Goal: Transaction & Acquisition: Purchase product/service

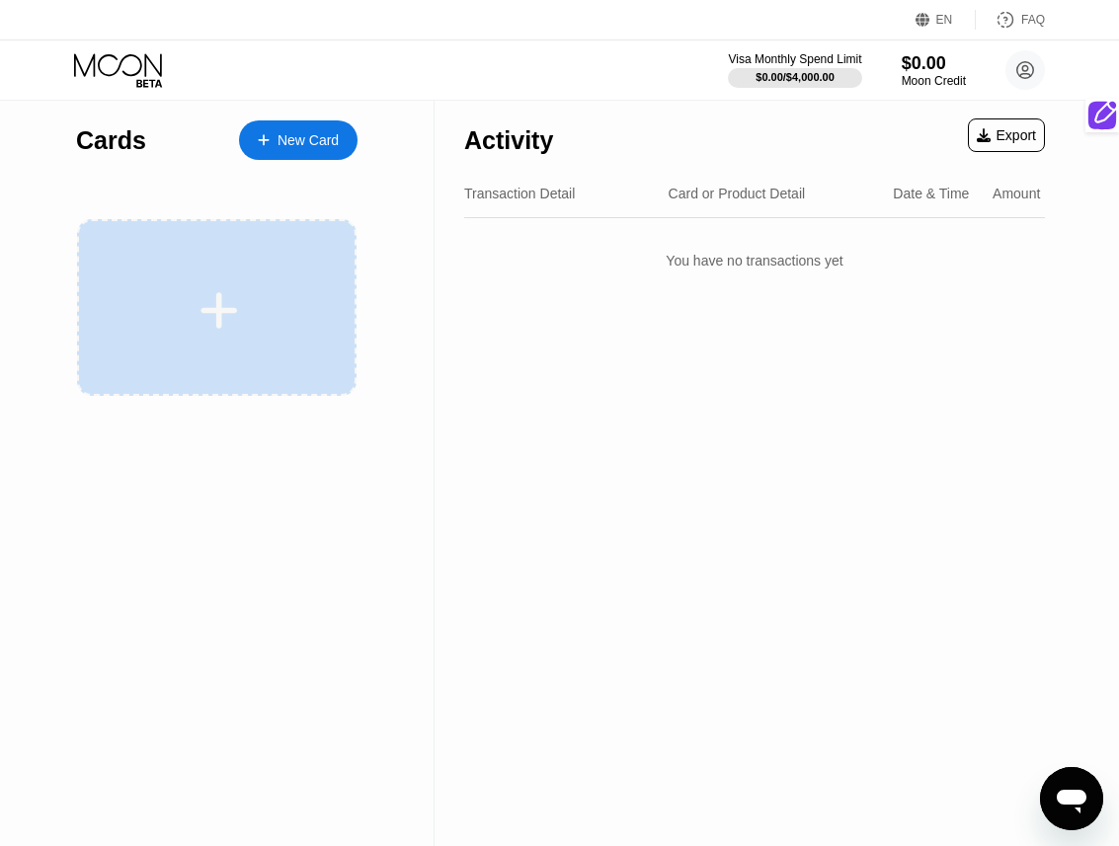
click at [276, 300] on div at bounding box center [219, 310] width 245 height 44
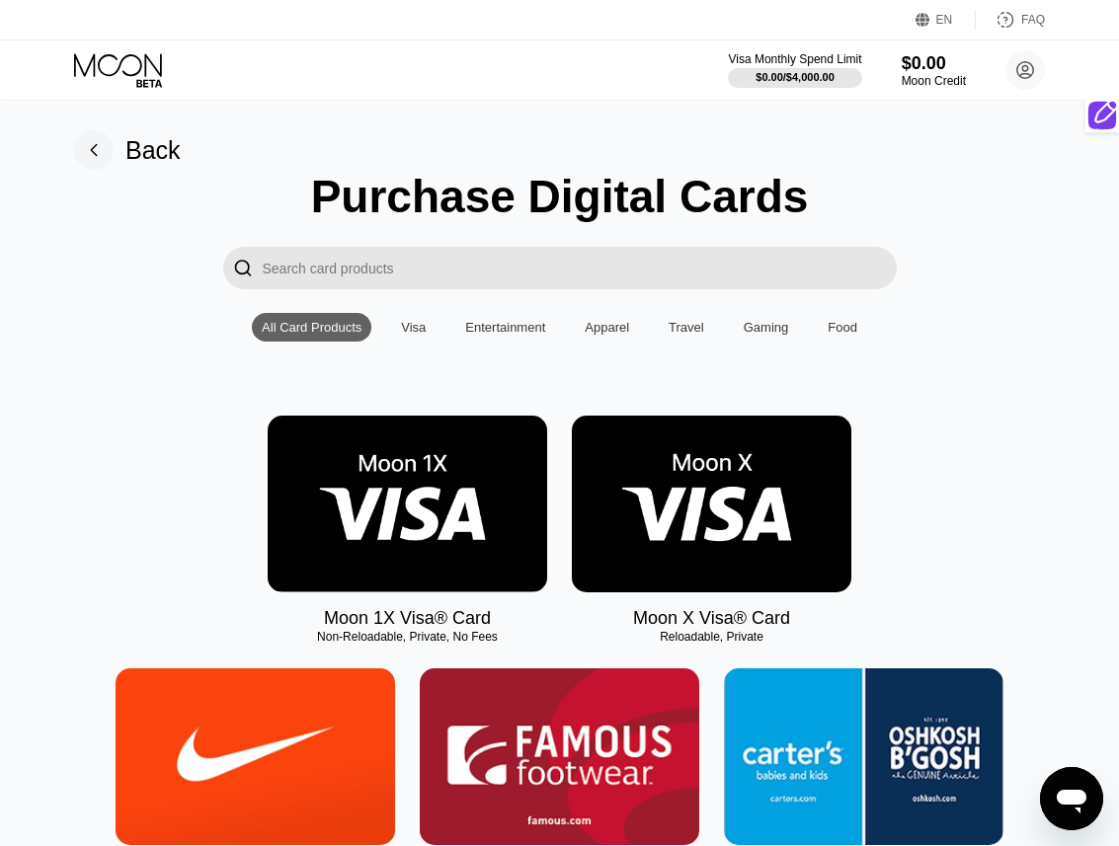
click at [704, 538] on img at bounding box center [711, 504] width 279 height 177
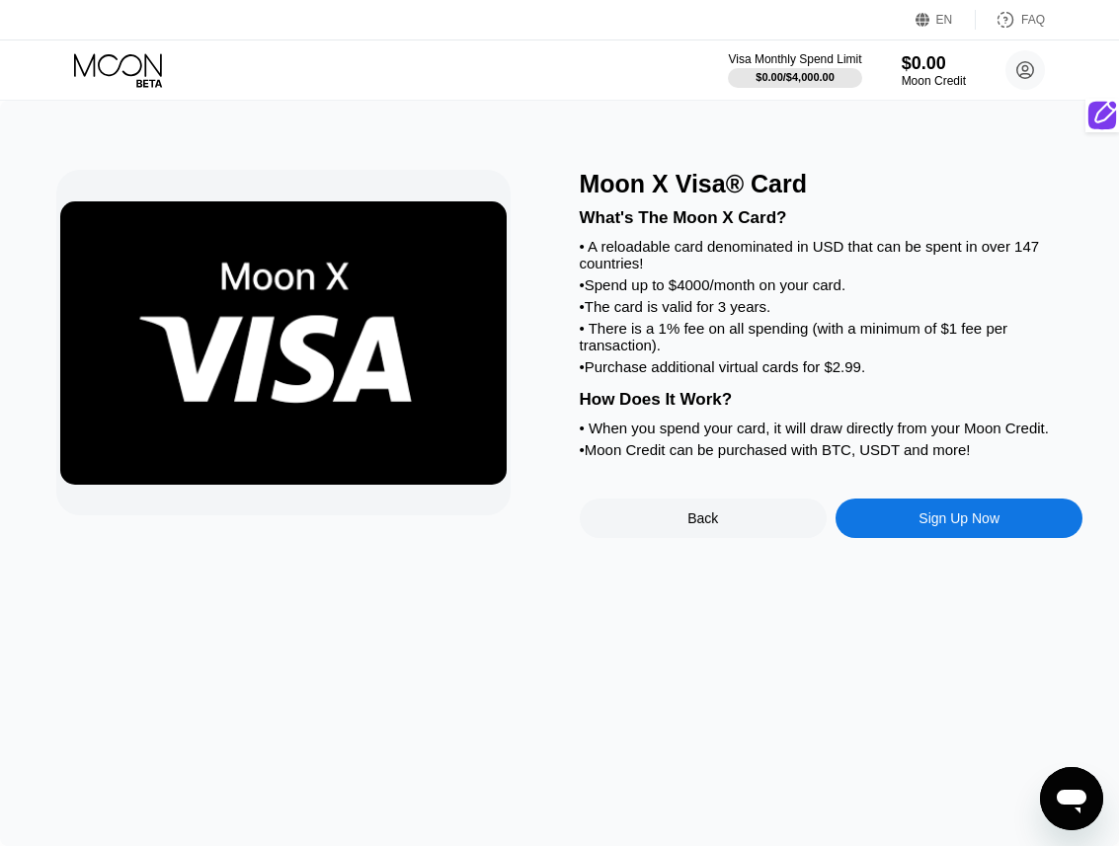
click at [900, 506] on div "Sign Up Now" at bounding box center [958, 518] width 247 height 39
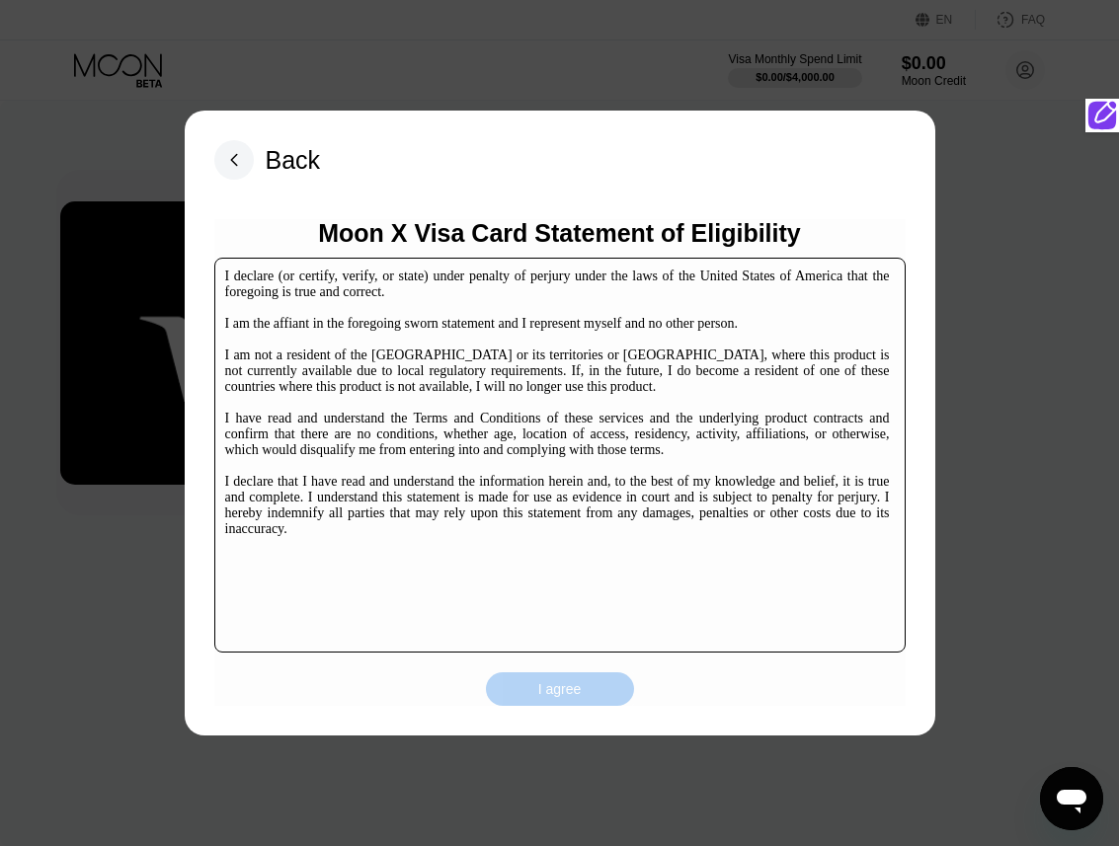
click at [510, 697] on div "I agree" at bounding box center [560, 689] width 148 height 34
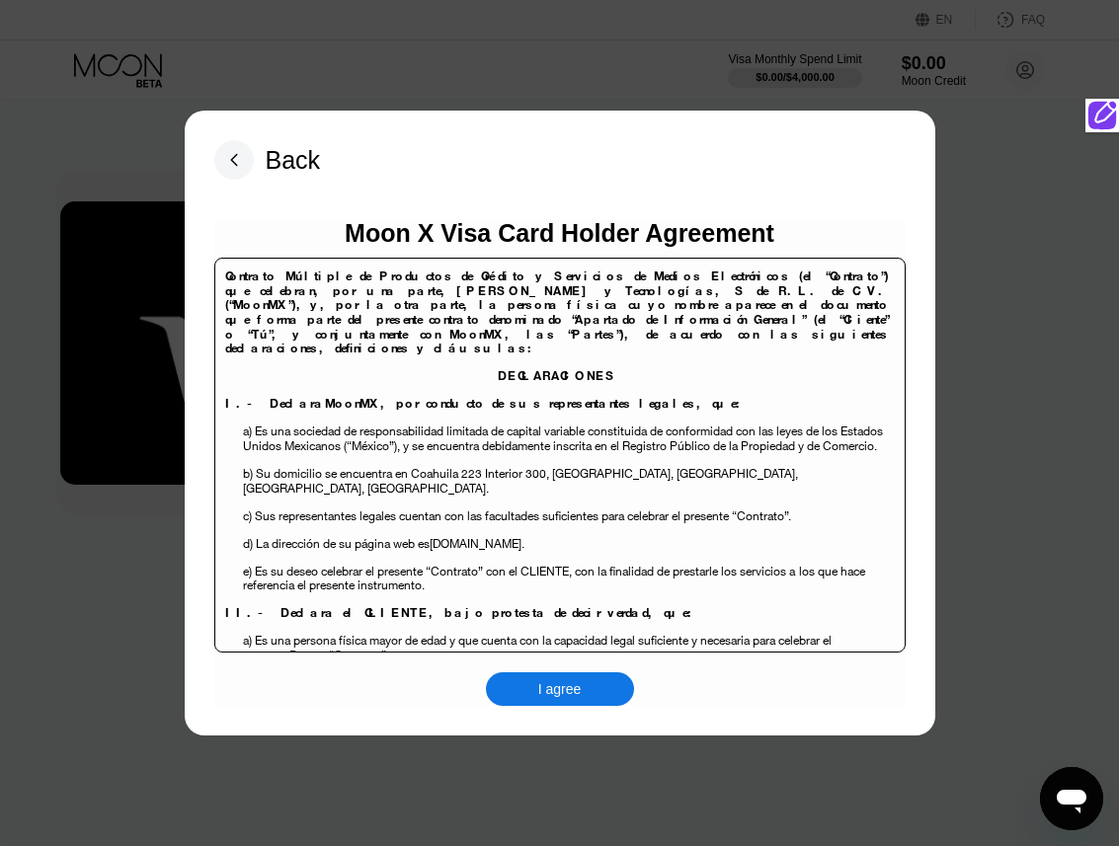
click at [526, 691] on div "I agree" at bounding box center [560, 689] width 148 height 34
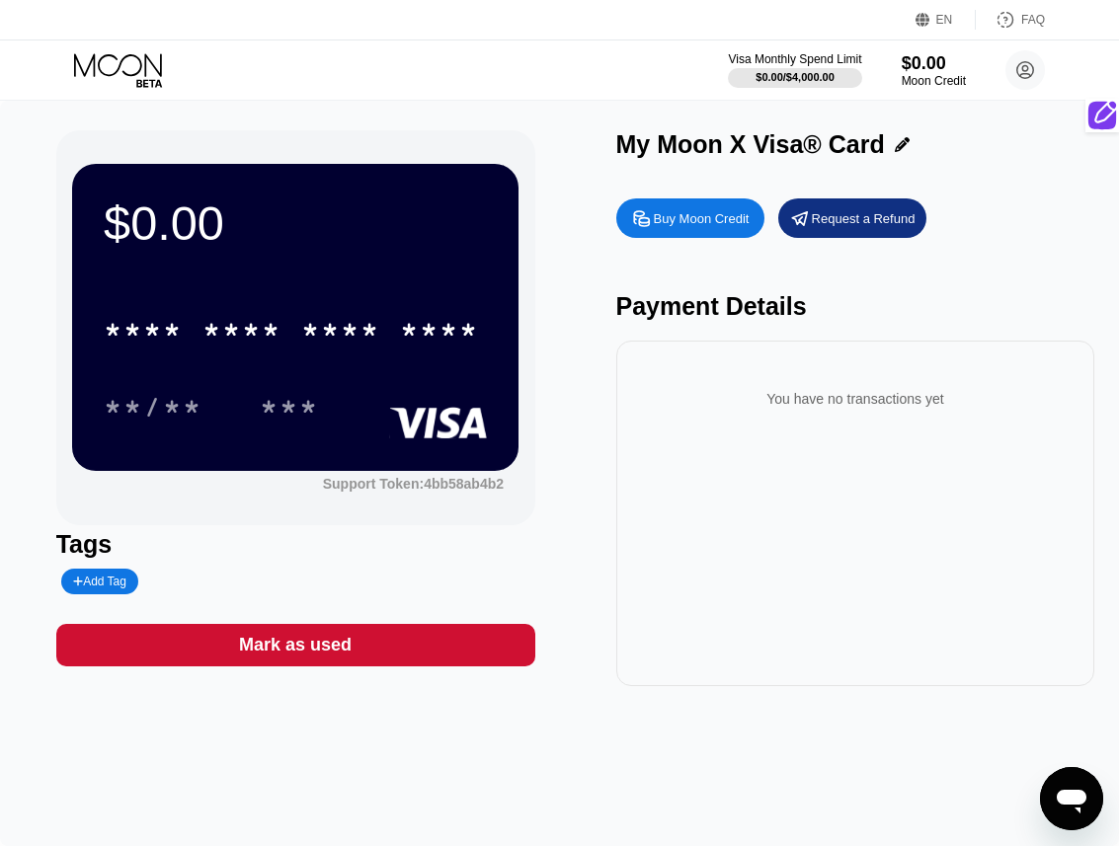
click at [668, 214] on div "Buy Moon Credit" at bounding box center [702, 218] width 96 height 17
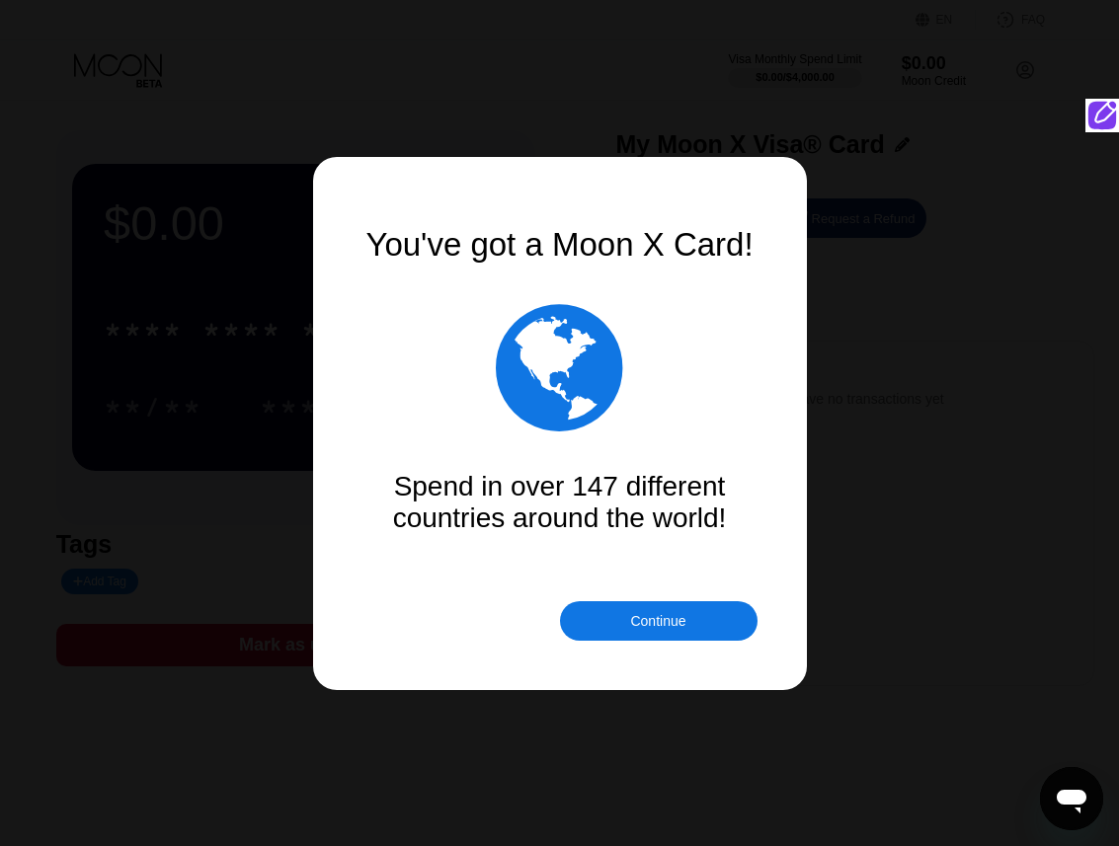
click at [637, 616] on div "Continue" at bounding box center [657, 621] width 55 height 16
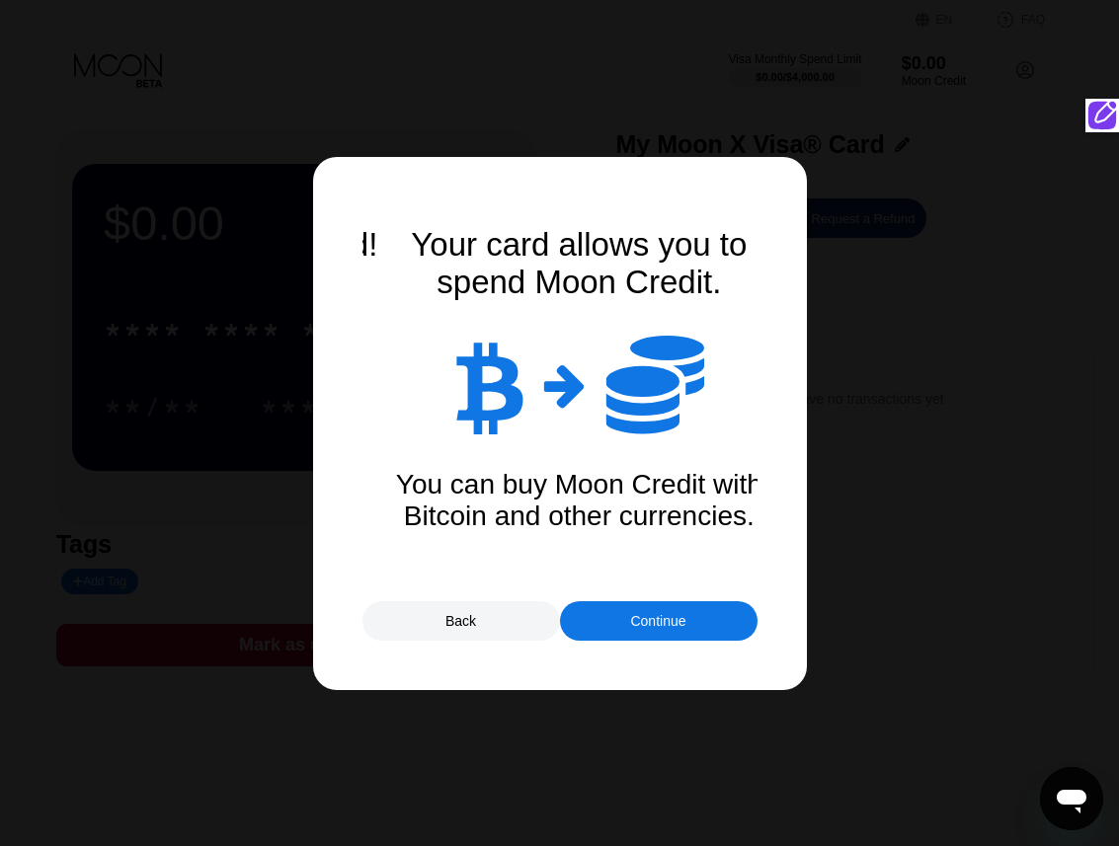
click at [637, 616] on div "Continue" at bounding box center [657, 621] width 55 height 16
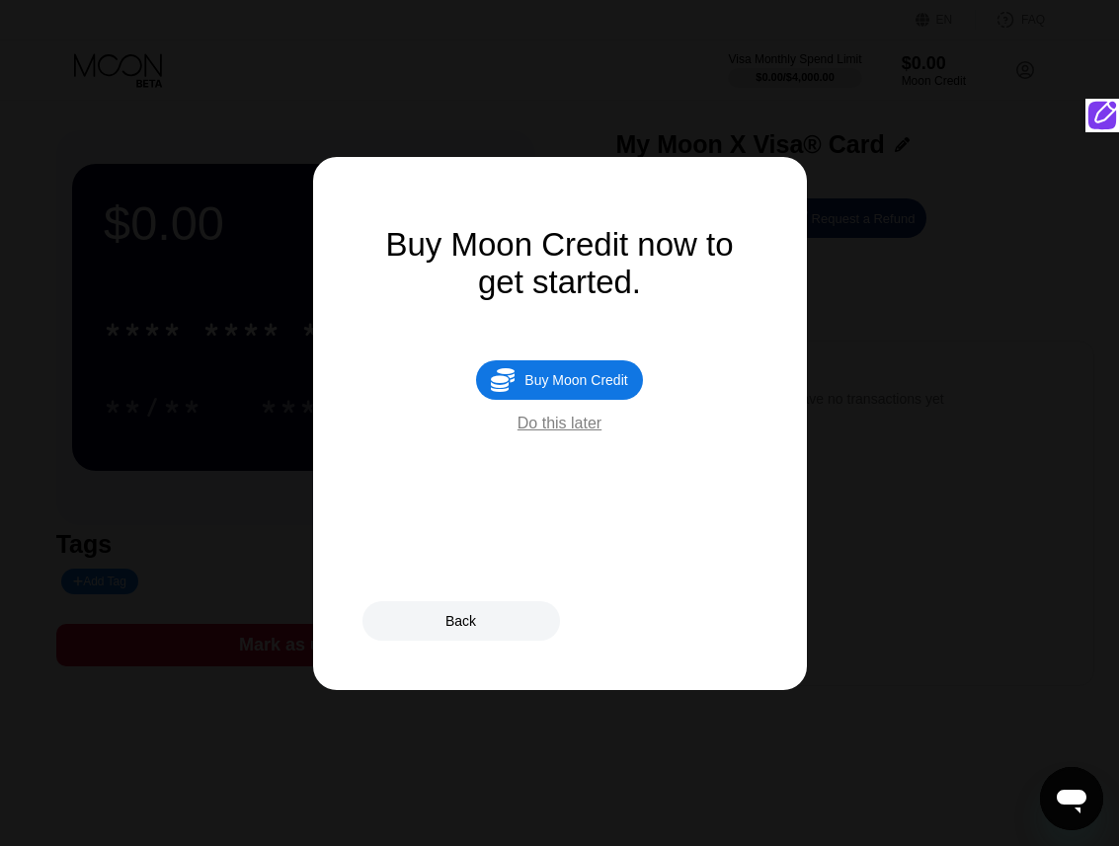
click at [550, 421] on div "Do this later" at bounding box center [559, 424] width 84 height 18
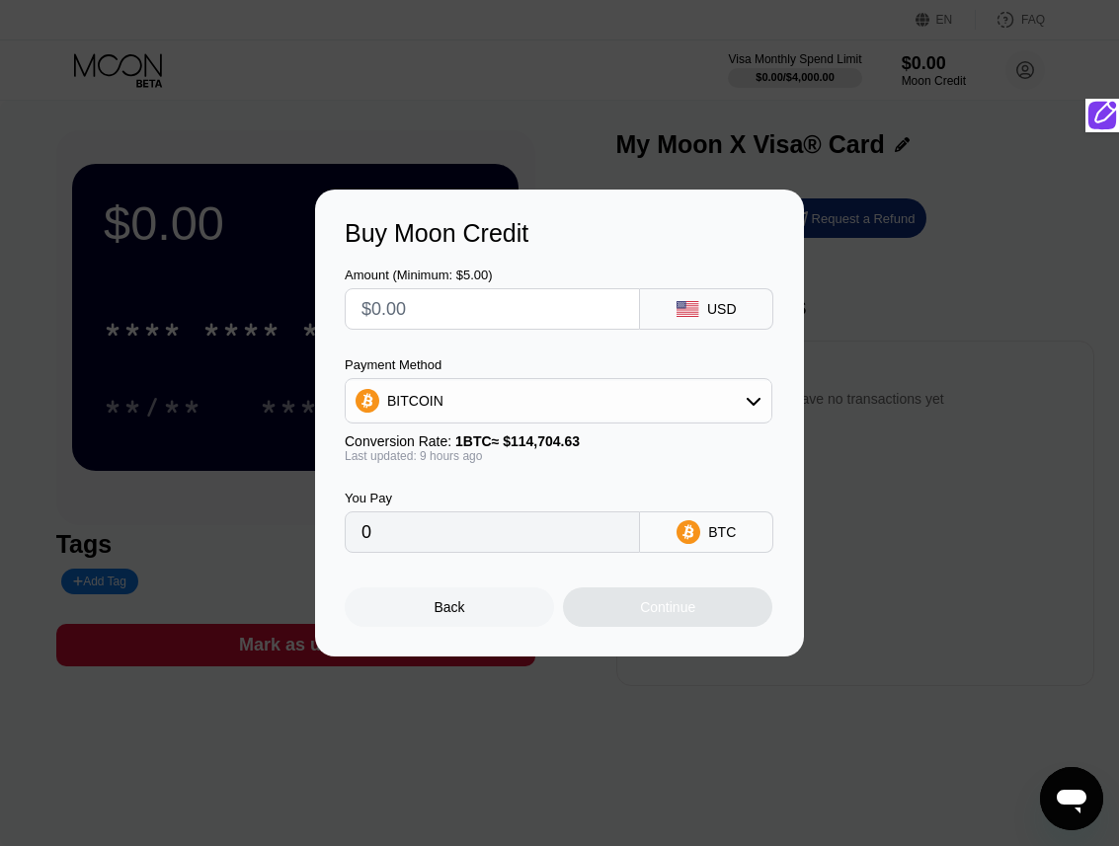
click at [562, 320] on input "text" at bounding box center [492, 308] width 262 height 39
type input "$8"
type input "0.00007120"
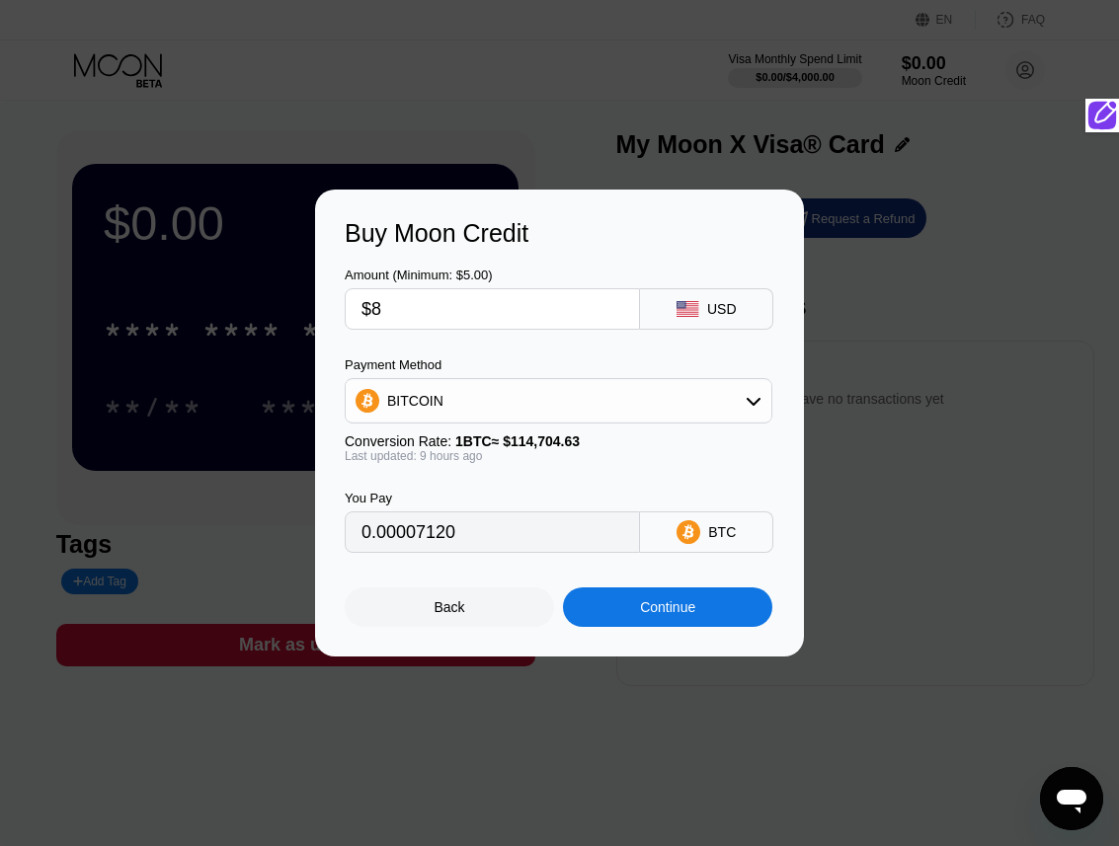
type input "$82"
type input "0.00072972"
click at [446, 310] on input "$82" at bounding box center [492, 308] width 262 height 39
type input "$70"
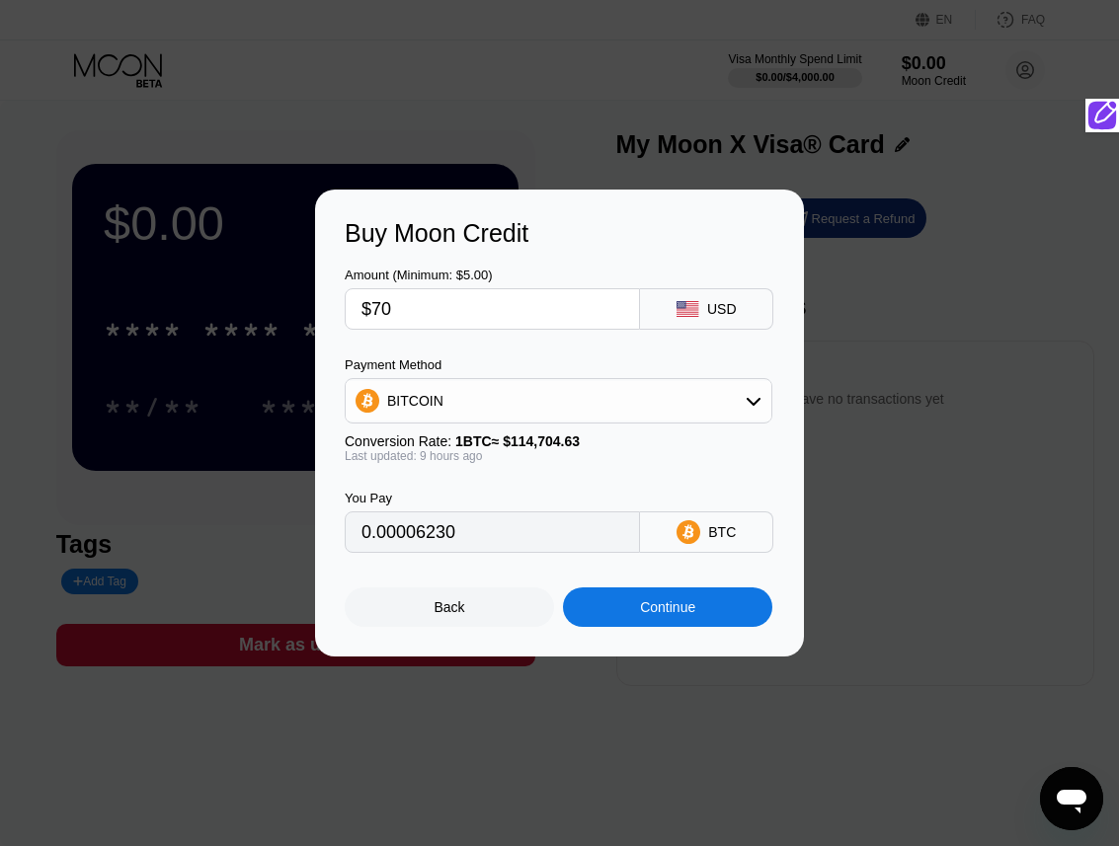
type input "0.00062294"
type input "$70"
click at [716, 605] on div "Continue" at bounding box center [667, 607] width 209 height 39
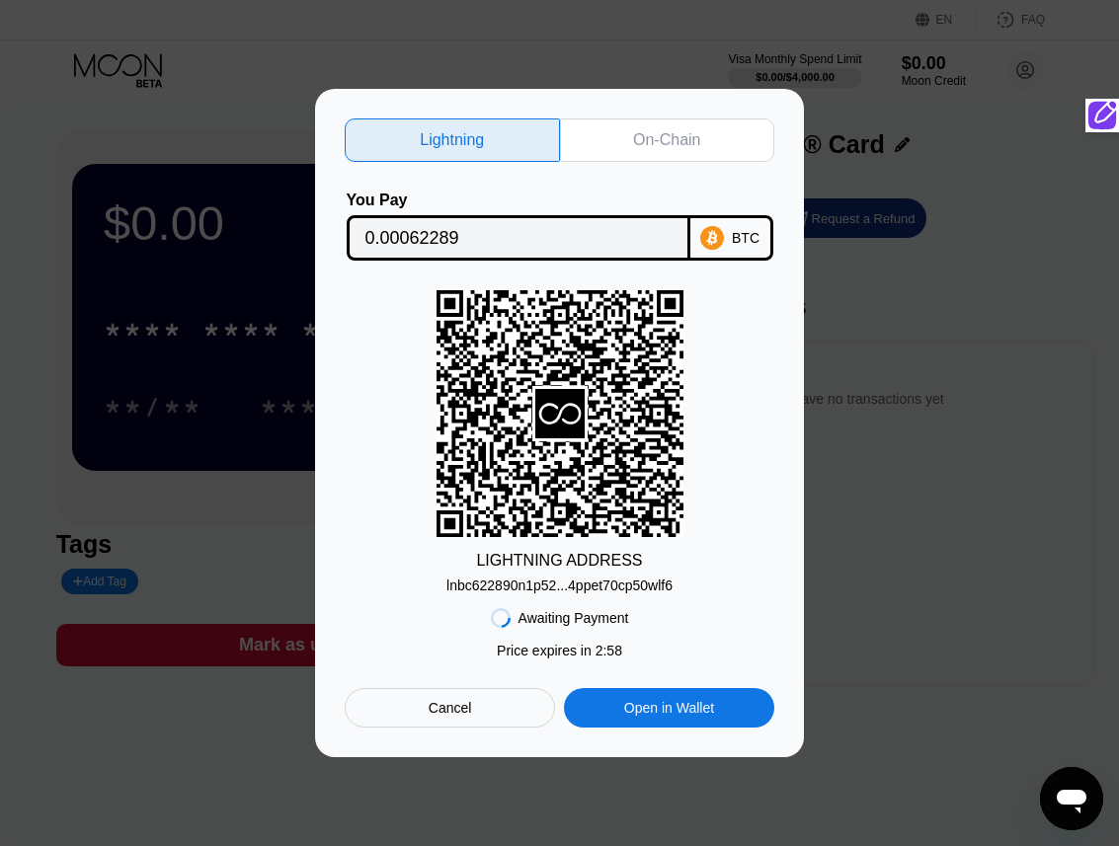
click at [558, 588] on div "lnbc622890n1p52...4ppet70cp50wlf6" at bounding box center [559, 586] width 226 height 16
click at [726, 141] on div "On-Chain" at bounding box center [667, 139] width 215 height 43
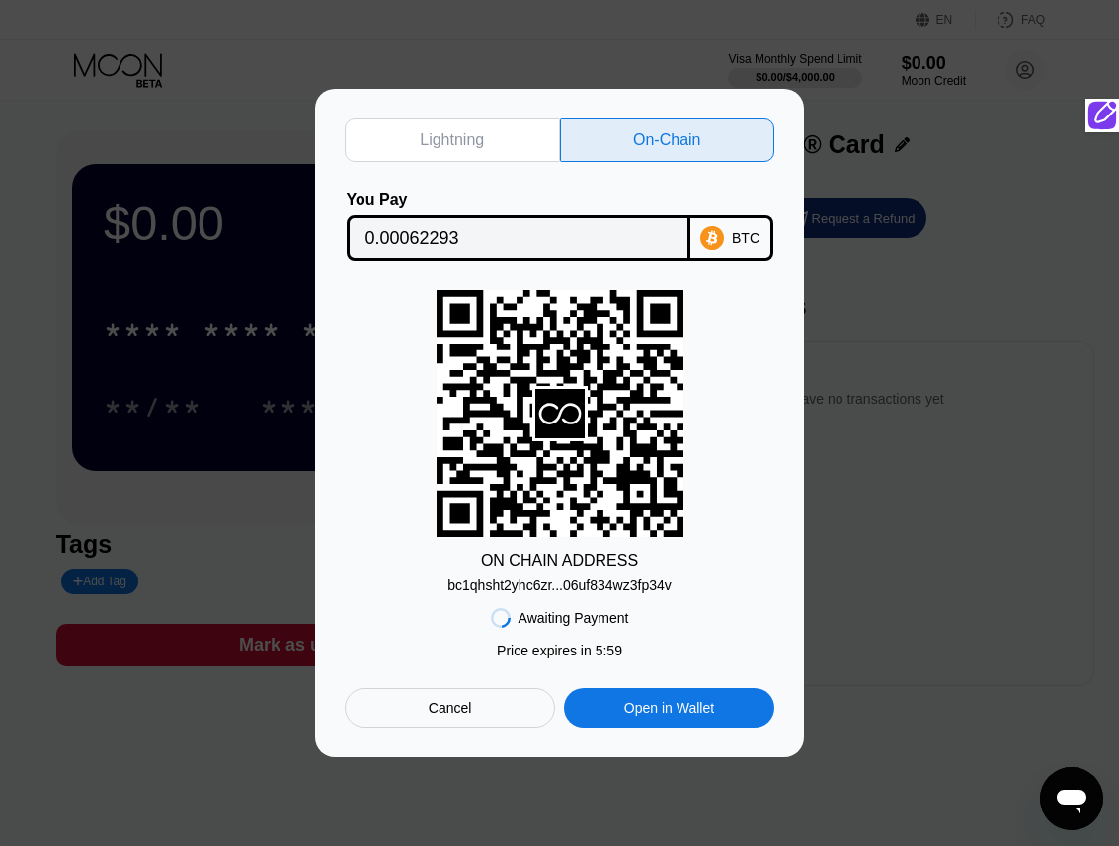
click at [595, 592] on div "bc1qhsht2yhc6zr...06uf834wz3fp34v" at bounding box center [559, 586] width 224 height 16
click at [565, 239] on input "0.00062293" at bounding box center [518, 237] width 306 height 39
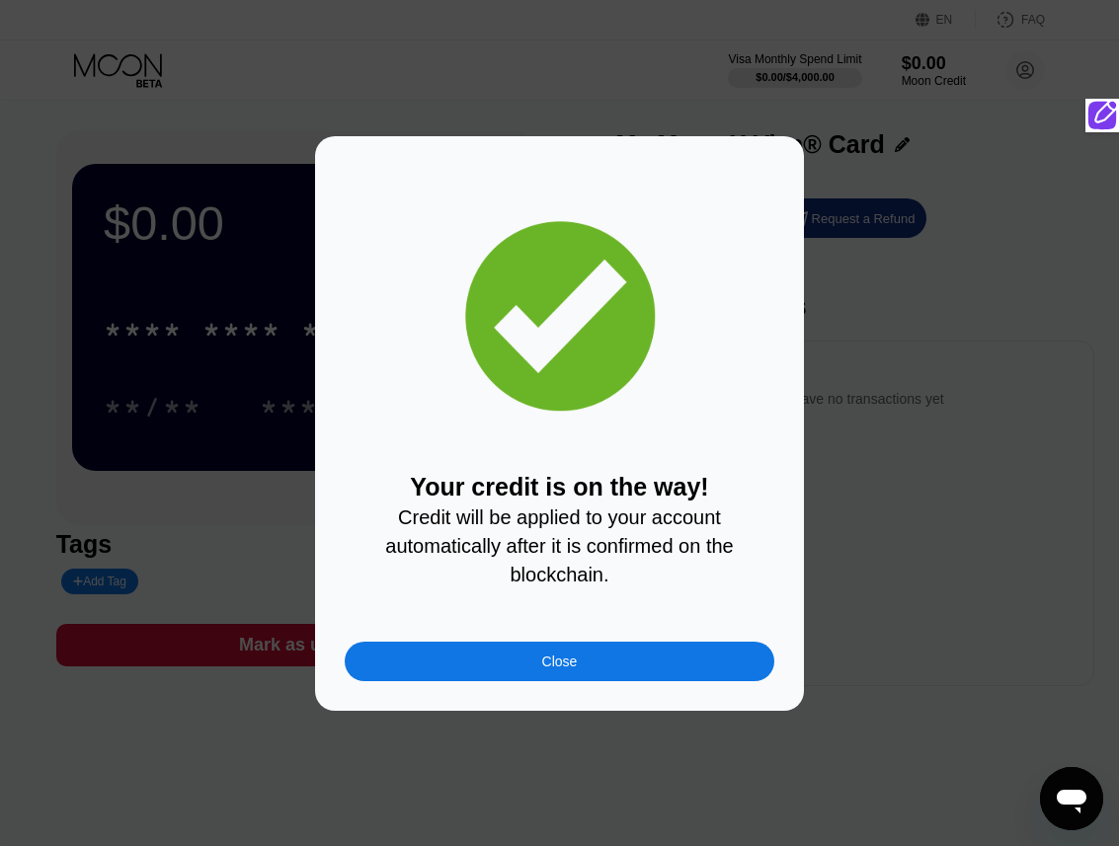
click at [525, 655] on div "Close" at bounding box center [560, 661] width 430 height 39
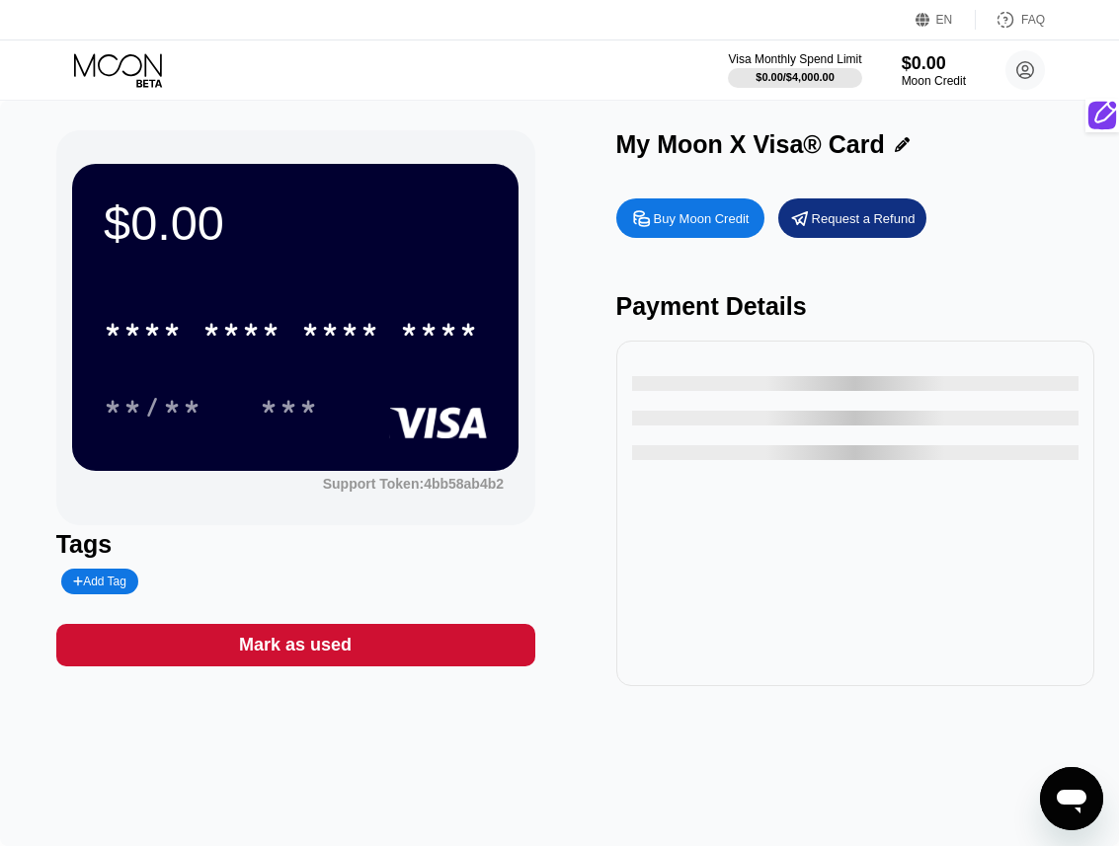
click at [125, 70] on icon at bounding box center [120, 70] width 92 height 35
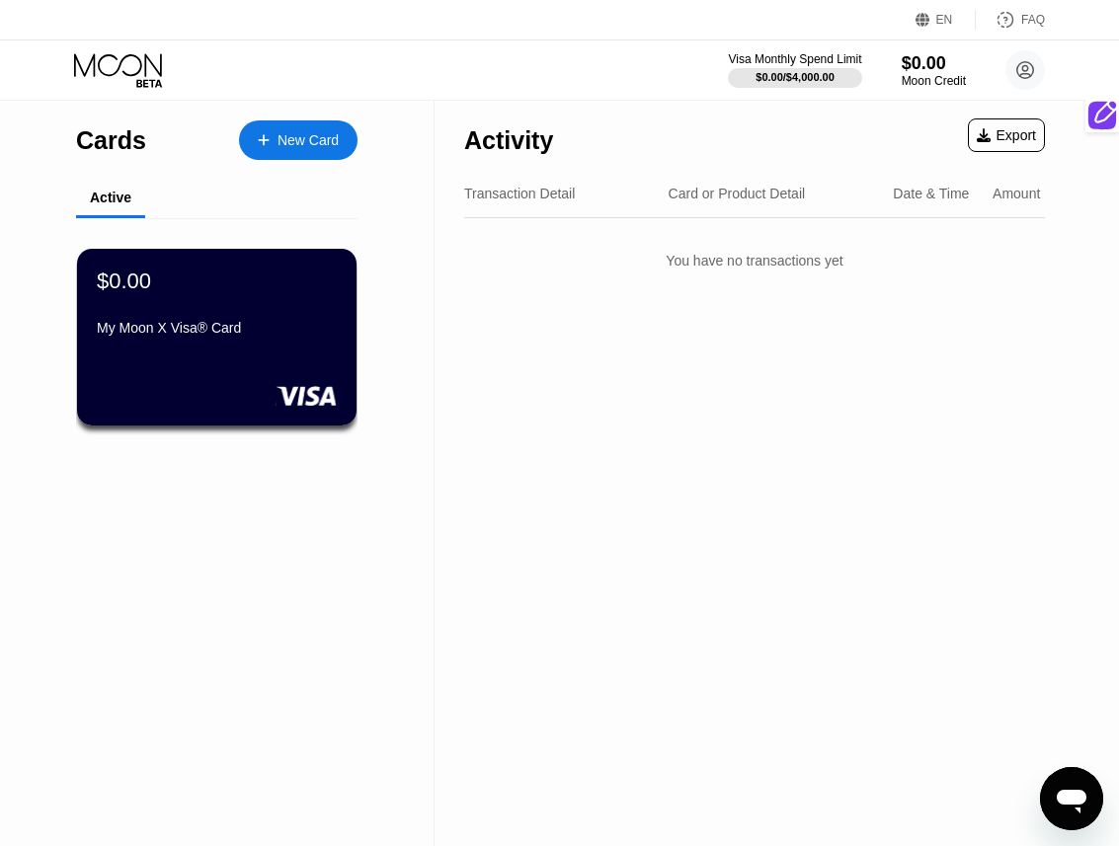
click at [540, 196] on div "Transaction Detail" at bounding box center [519, 194] width 111 height 16
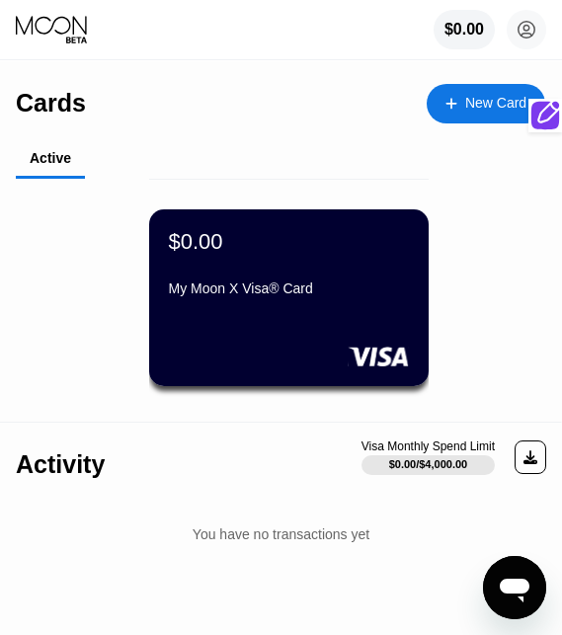
click at [355, 271] on div "$0.00 My Moon X Visa® Card" at bounding box center [289, 266] width 240 height 75
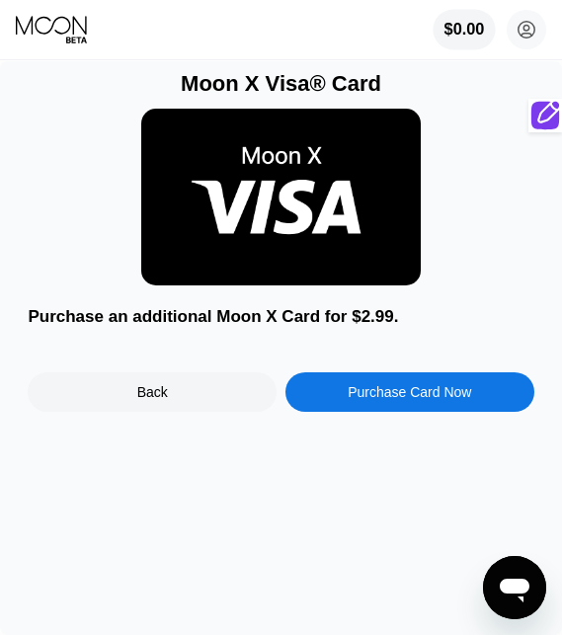
click at [471, 27] on div "$0.00" at bounding box center [464, 30] width 40 height 18
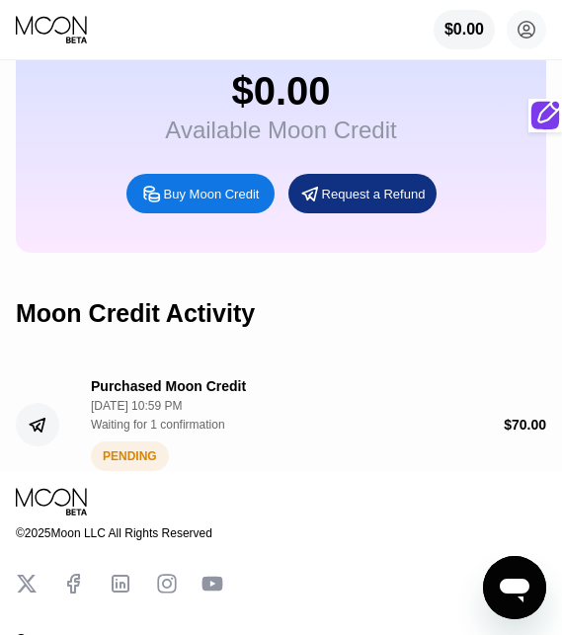
scroll to position [195, 0]
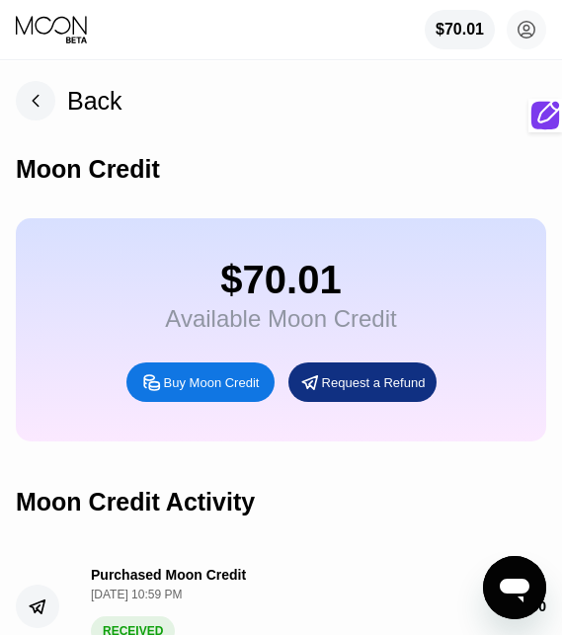
click at [39, 101] on rect at bounding box center [35, 100] width 39 height 39
click at [53, 109] on icon at bounding box center [35, 100] width 39 height 39
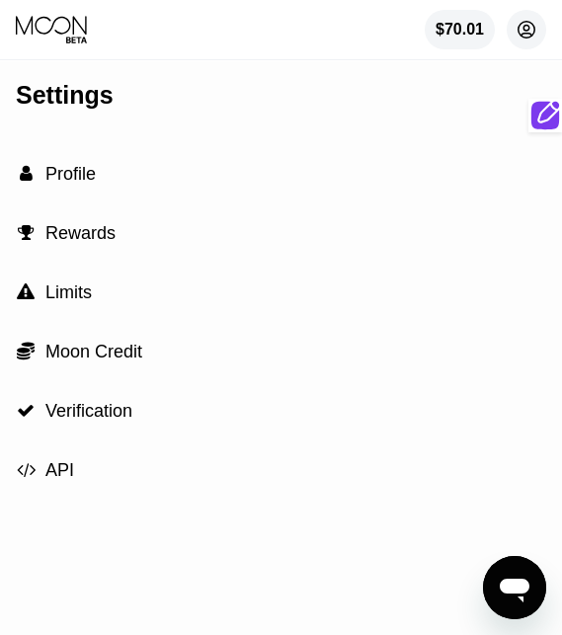
click at [520, 34] on circle at bounding box center [526, 29] width 39 height 39
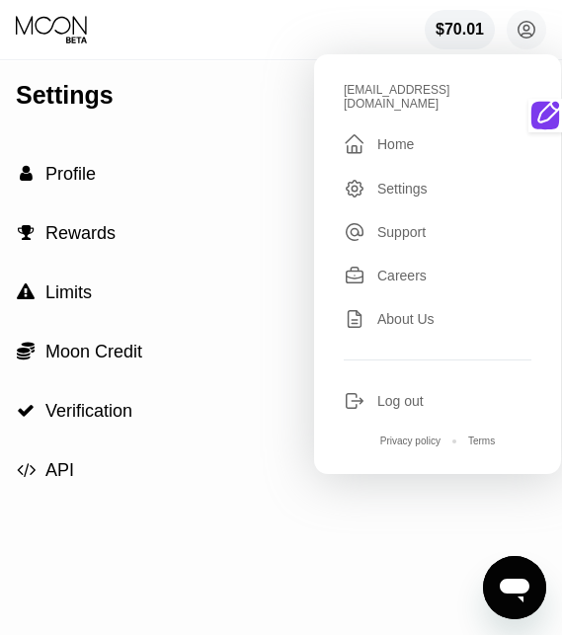
click at [204, 64] on div "Settings  Profile  Rewards  Limits  Moon Credit  Verification  API" at bounding box center [281, 348] width 562 height 574
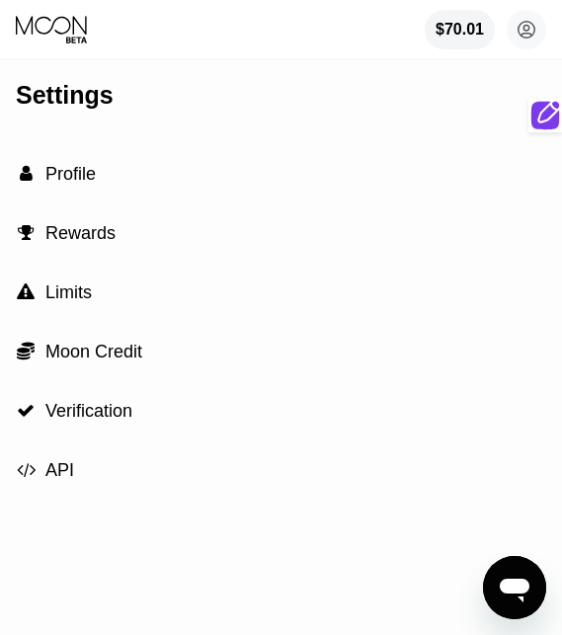
click at [51, 26] on icon at bounding box center [51, 25] width 71 height 19
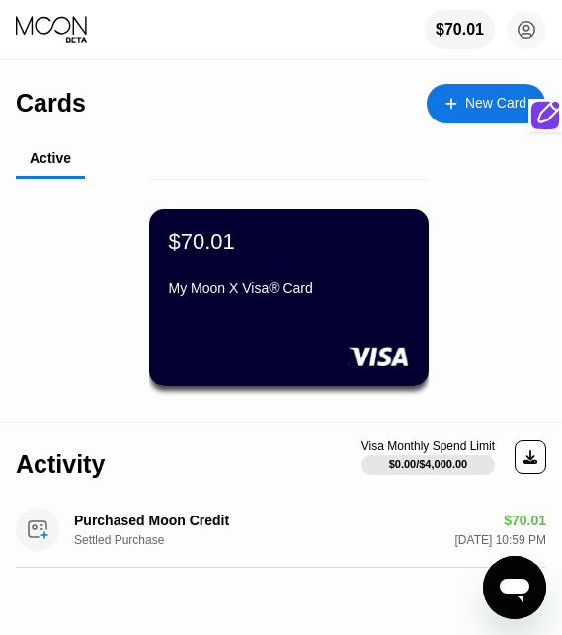
click at [270, 295] on div "My Moon X Visa® Card" at bounding box center [289, 288] width 240 height 16
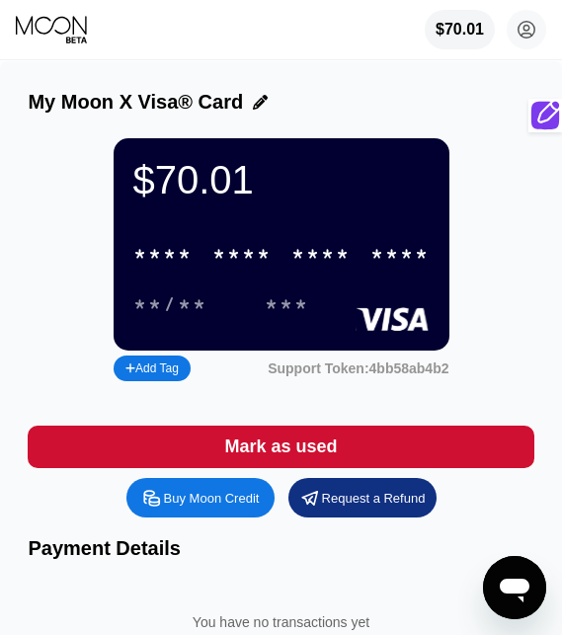
click at [264, 251] on div "* * * *" at bounding box center [241, 255] width 59 height 23
click at [304, 277] on div "* * * * * * * * * * * * 3432 07/28 519" at bounding box center [281, 270] width 296 height 73
click at [310, 257] on div "* * * *" at bounding box center [320, 255] width 59 height 23
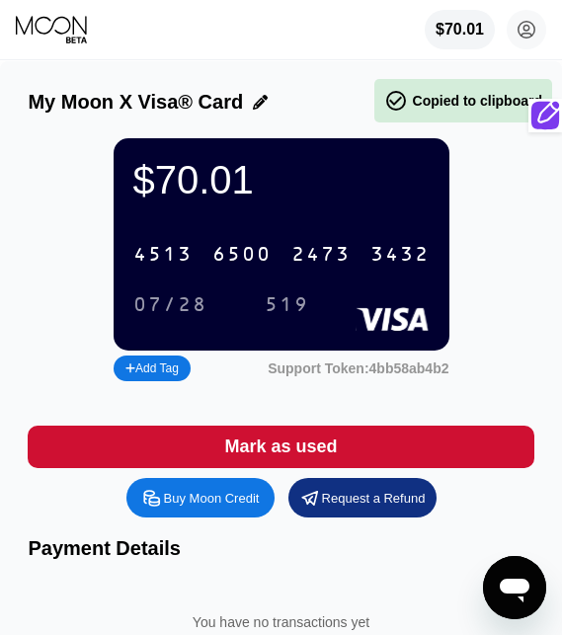
click at [310, 257] on div "2473" at bounding box center [320, 255] width 59 height 23
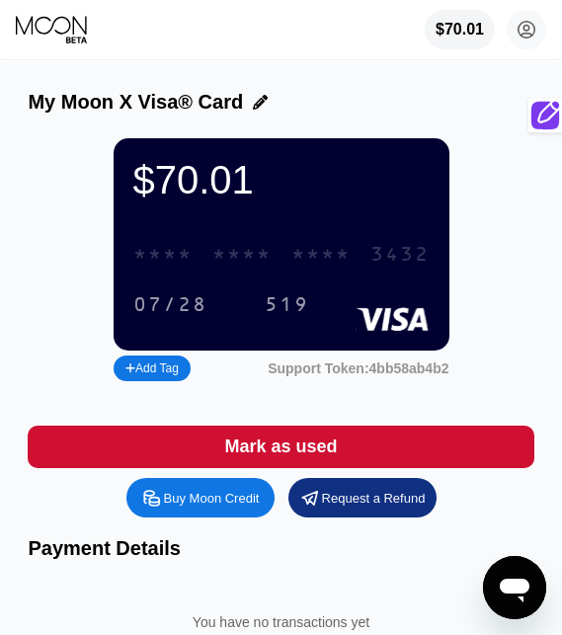
click at [279, 257] on div "* * * * * * * * * * * * 3432" at bounding box center [281, 254] width 320 height 40
click at [247, 263] on div "6500" at bounding box center [241, 255] width 59 height 23
click at [215, 265] on div "* * * *" at bounding box center [241, 255] width 59 height 23
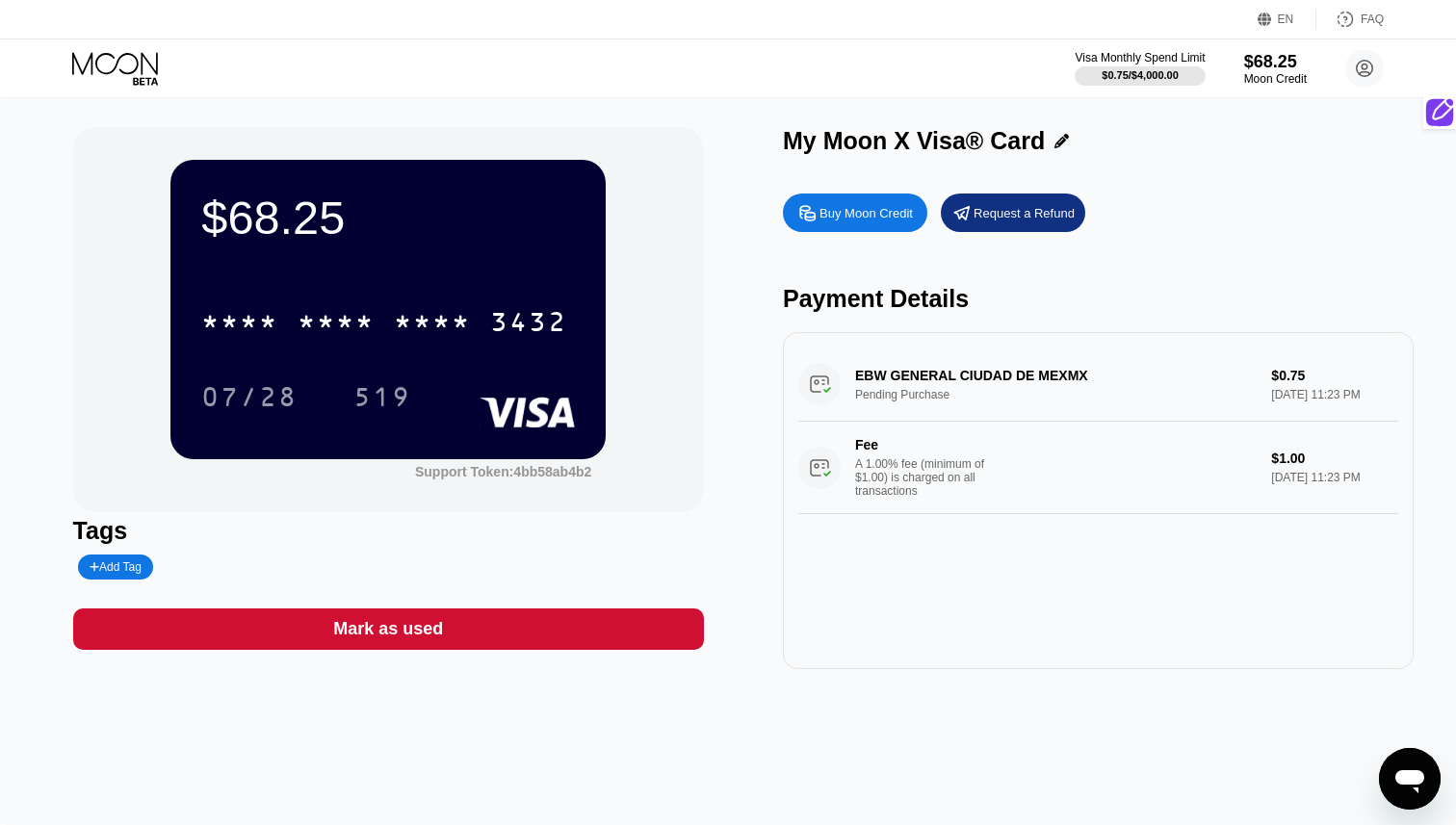
click at [1061, 373] on div "EBW GENERAL CIUDAD DE MEXMX Pending Purchase $0.75 [DATE] 11:23 PM Fee A 1.00% …" at bounding box center [1098, 430] width 600 height 167
drag, startPoint x: 1061, startPoint y: 373, endPoint x: 1139, endPoint y: 378, distance: 78.2
click at [1139, 378] on div "EBW GENERAL CIUDAD DE MEXMX Pending Purchase $0.75 [DATE] 11:23 PM Fee A 1.00% …" at bounding box center [1098, 430] width 600 height 167
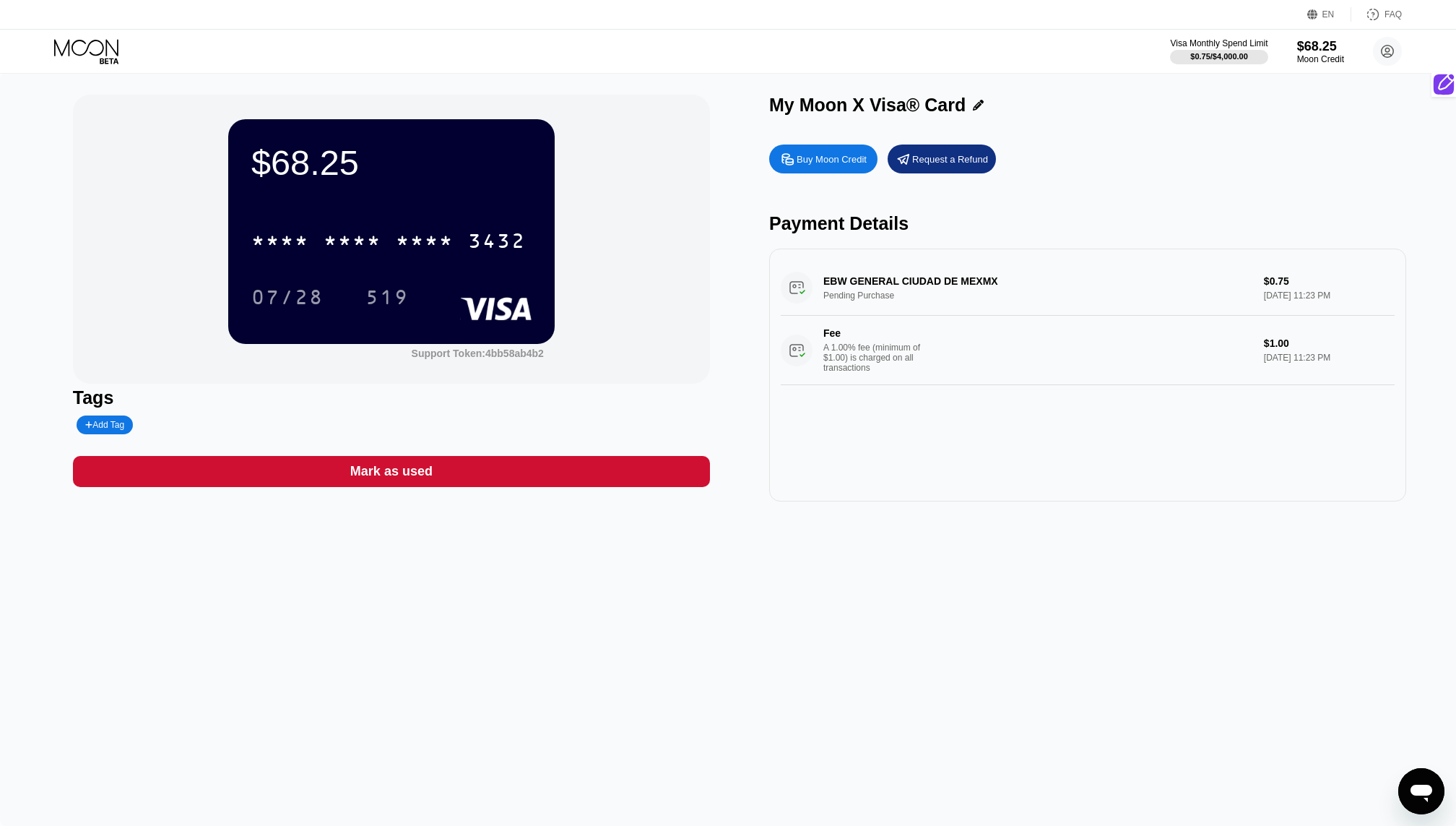
click at [1091, 278] on div "EBW GENERAL CIUDAD DE MEXMX Pending Purchase $0.75 [DATE] 11:23 PM Fee A 1.00% …" at bounding box center [1087, 322] width 614 height 125
